Goal: Information Seeking & Learning: Check status

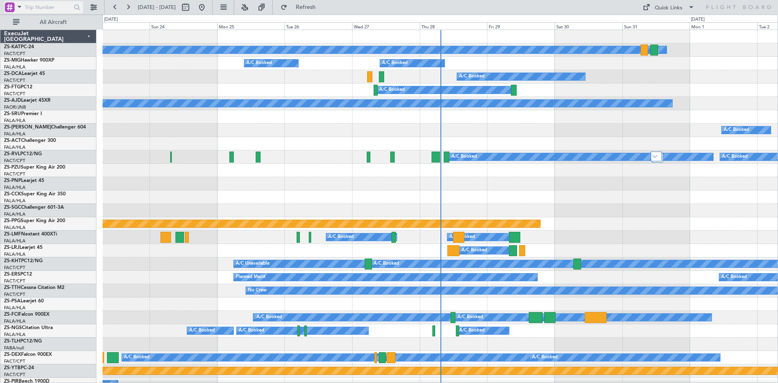
click at [20, 7] on span at bounding box center [20, 7] width 10 height 10
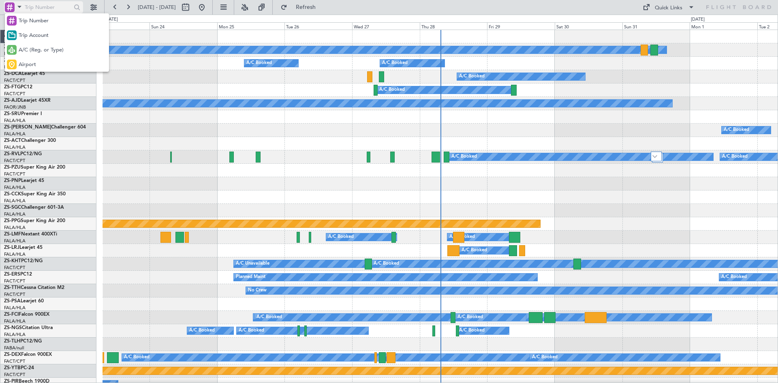
drag, startPoint x: 41, startPoint y: 53, endPoint x: 43, endPoint y: 2, distance: 51.5
click at [41, 50] on span "A/C (Reg. or Type)" at bounding box center [41, 50] width 45 height 8
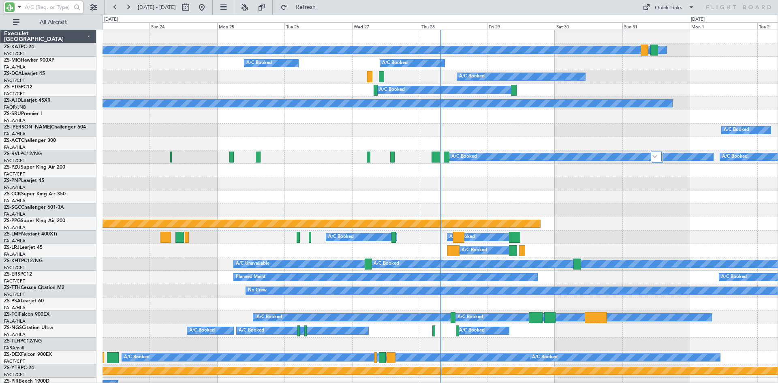
click at [40, 7] on input "text" at bounding box center [48, 7] width 47 height 12
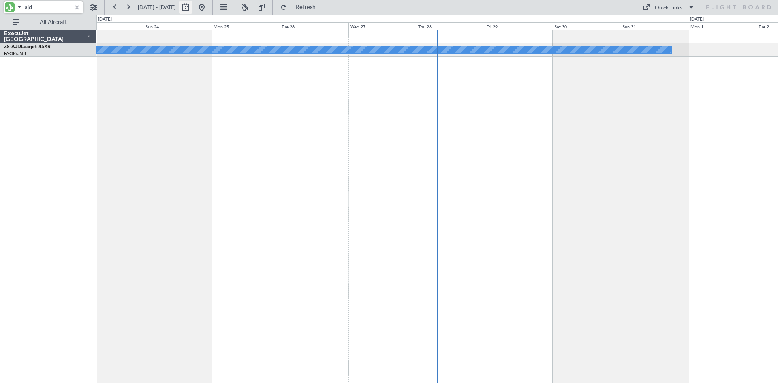
type input "ajd"
click at [192, 6] on button at bounding box center [185, 7] width 13 height 13
select select "8"
select select "2025"
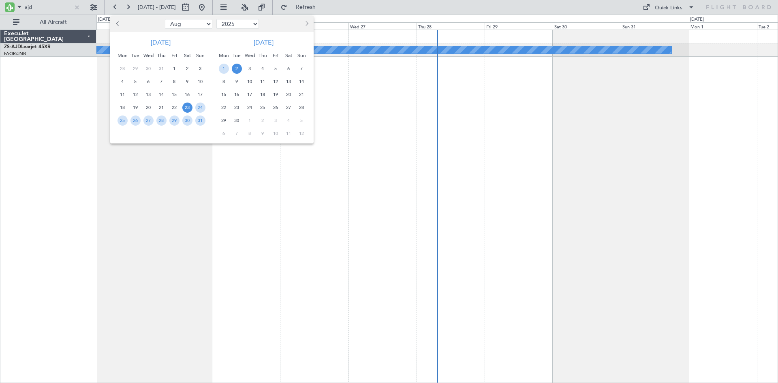
click at [311, 23] on div at bounding box center [287, 23] width 53 height 13
click at [307, 23] on span "Next month" at bounding box center [305, 23] width 5 height 5
click at [262, 119] on span "30" at bounding box center [263, 120] width 10 height 10
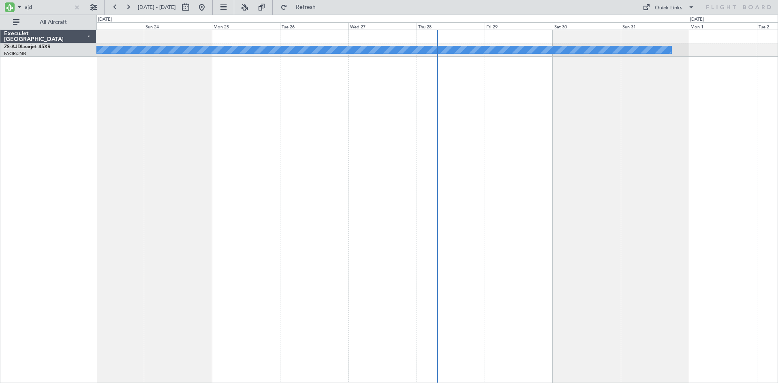
select select "10"
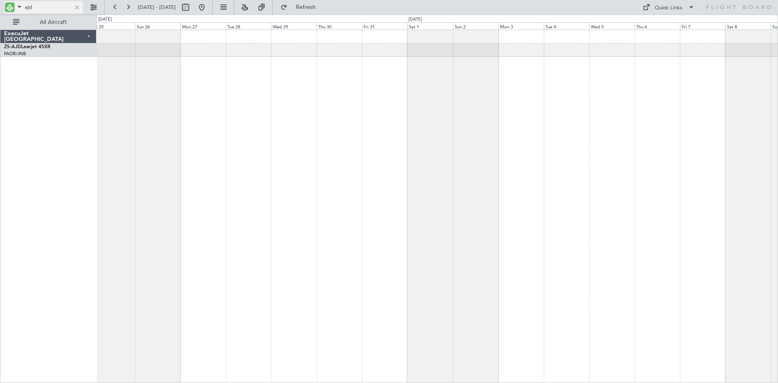
click at [50, 6] on input "ajd" at bounding box center [48, 7] width 47 height 12
type input "a"
click at [331, 50] on div at bounding box center [436, 49] width 681 height 13
click at [45, 5] on input "psa" at bounding box center [48, 7] width 47 height 12
type input "p"
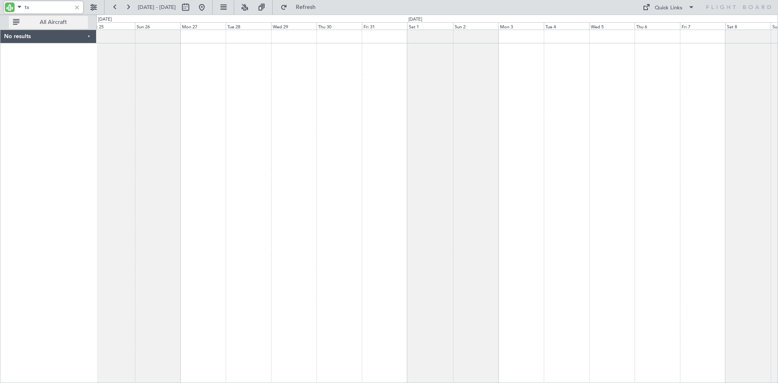
type input "t"
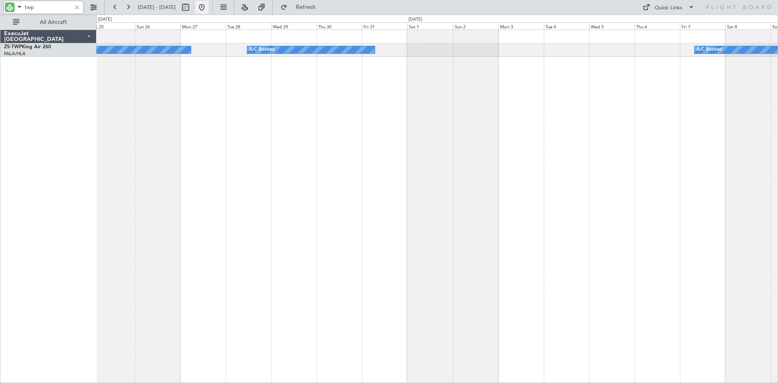
type input "twp"
click at [208, 7] on button at bounding box center [201, 7] width 13 height 13
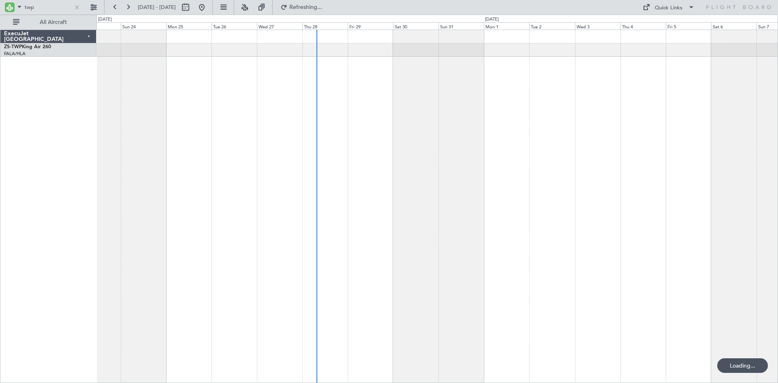
click at [349, 156] on div at bounding box center [436, 206] width 681 height 353
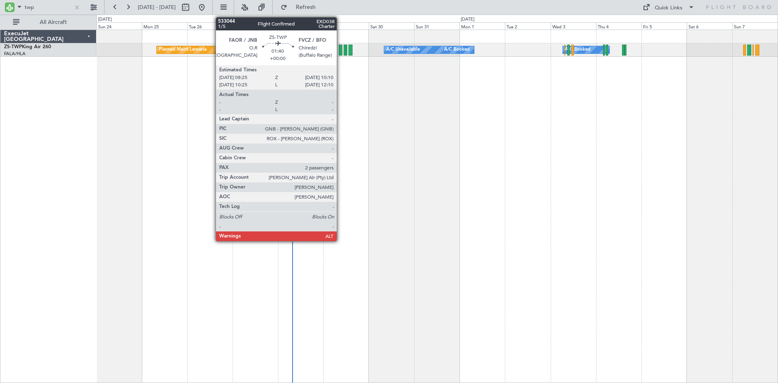
click at [340, 48] on div at bounding box center [341, 50] width 4 height 11
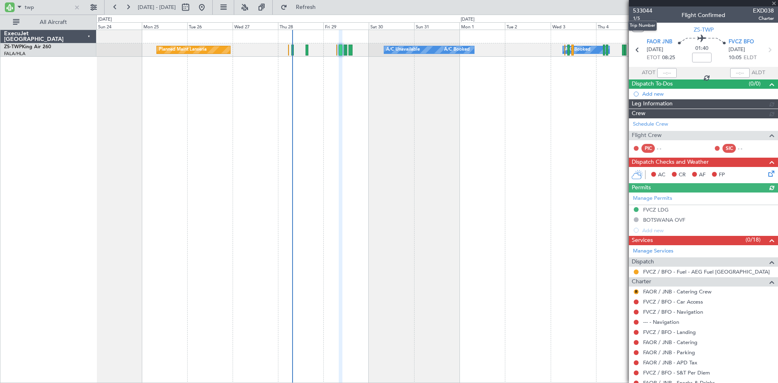
click at [643, 8] on span "533044" at bounding box center [642, 10] width 19 height 9
